Goal: Check status

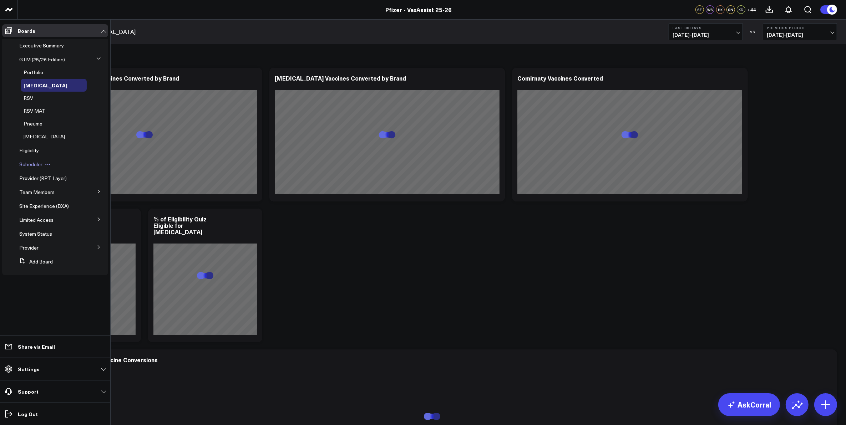
click at [30, 162] on span "Scheduler" at bounding box center [30, 164] width 23 height 7
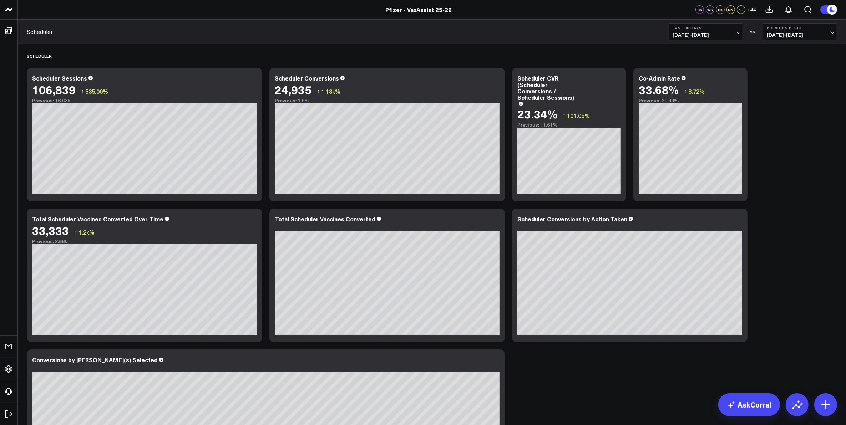
click at [723, 36] on span "[DATE] - [DATE]" at bounding box center [705, 35] width 66 height 6
click at [721, 37] on span "[DATE] - [DATE]" at bounding box center [705, 35] width 66 height 6
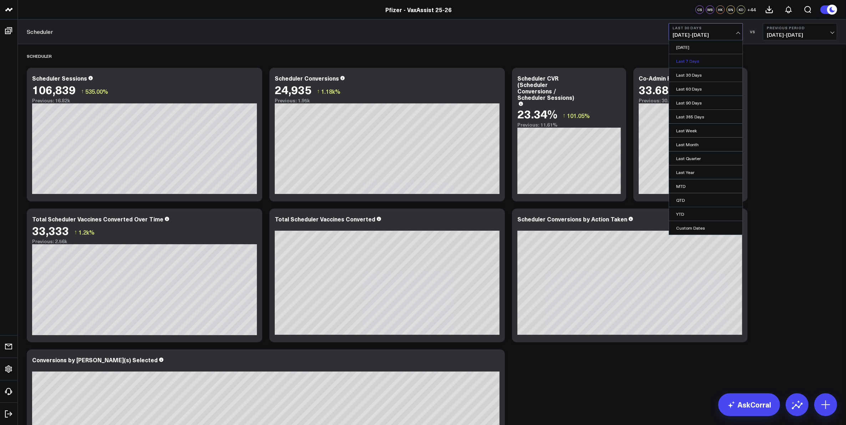
click at [706, 56] on link "Last 7 Days" at bounding box center [705, 61] width 73 height 14
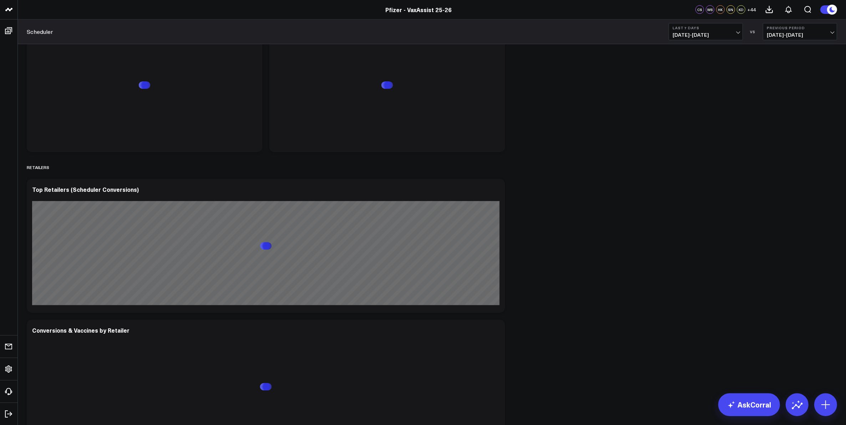
scroll to position [936, 0]
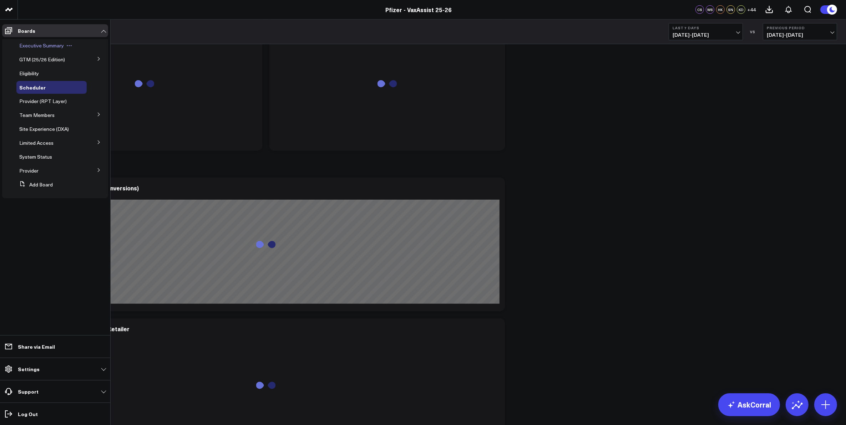
click at [38, 45] on span "Executive Summary" at bounding box center [41, 45] width 45 height 7
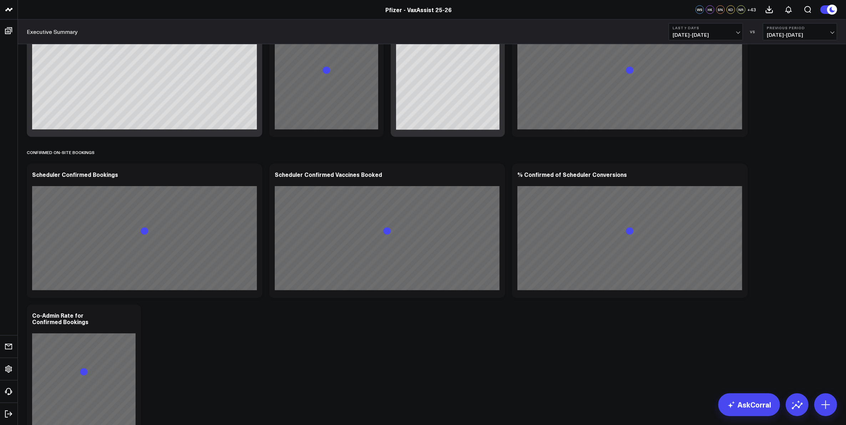
scroll to position [479, 0]
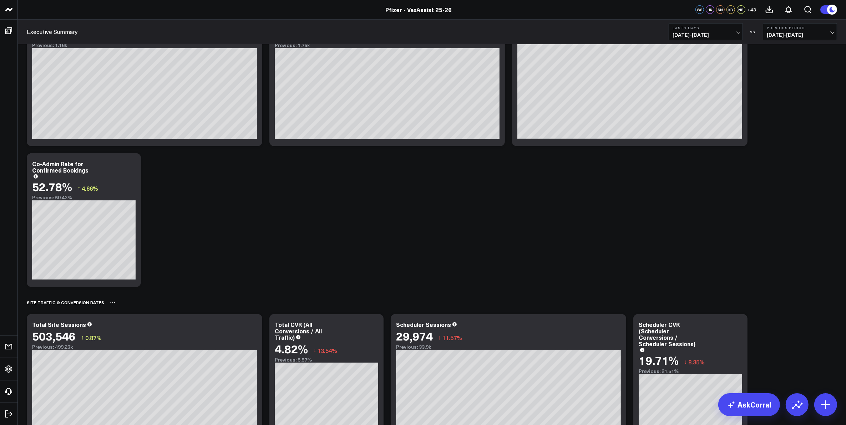
scroll to position [568, 0]
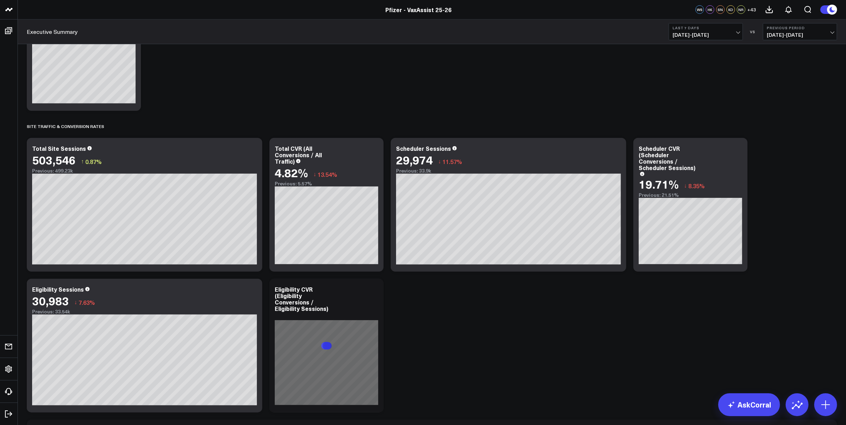
scroll to position [702, 0]
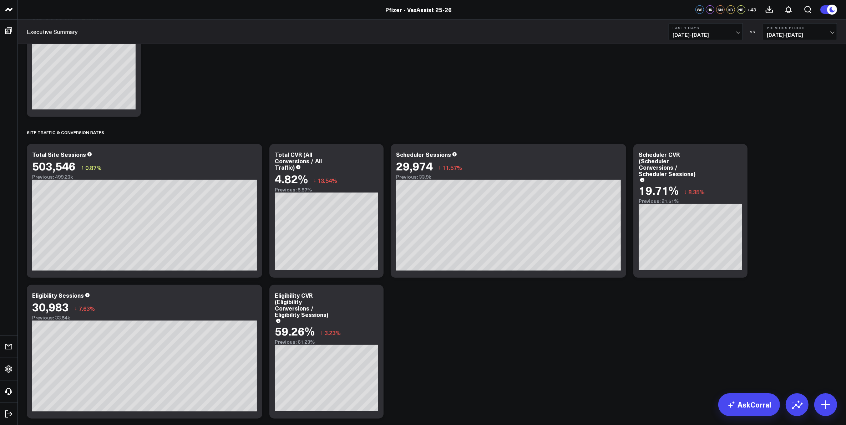
click at [705, 32] on span "[DATE] - [DATE]" at bounding box center [705, 35] width 66 height 6
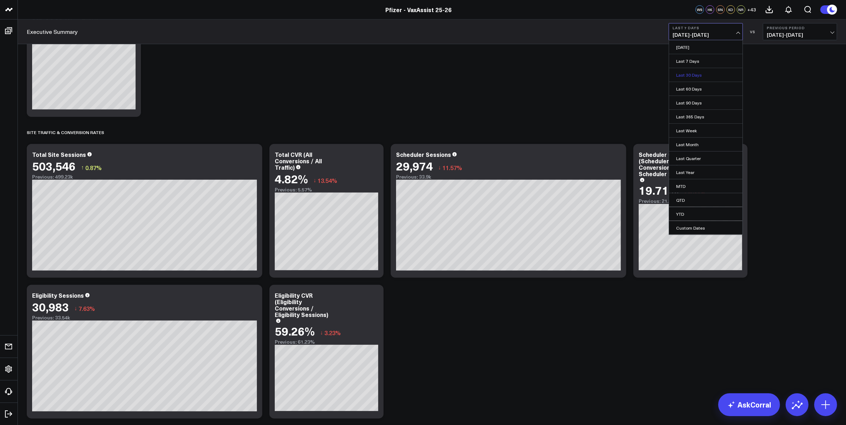
click at [694, 74] on link "Last 30 Days" at bounding box center [705, 75] width 73 height 14
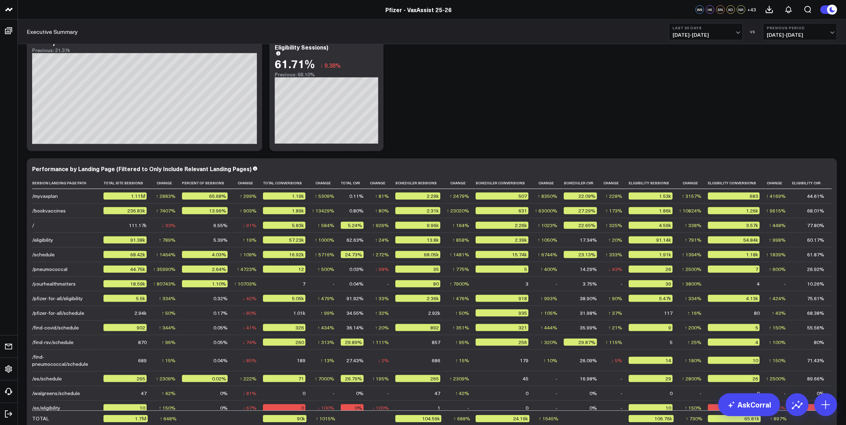
scroll to position [746, 0]
